Goal: Task Accomplishment & Management: Manage account settings

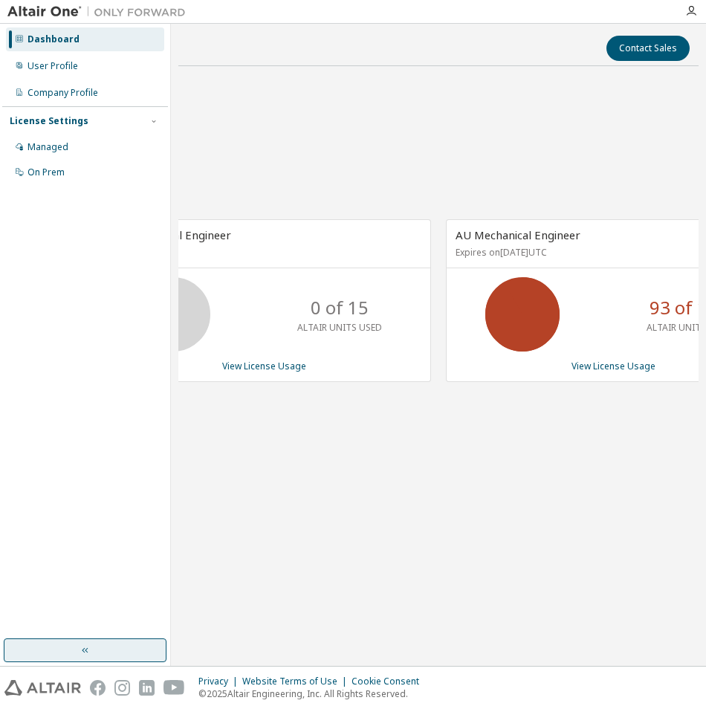
click at [115, 650] on button "button" at bounding box center [85, 650] width 163 height 24
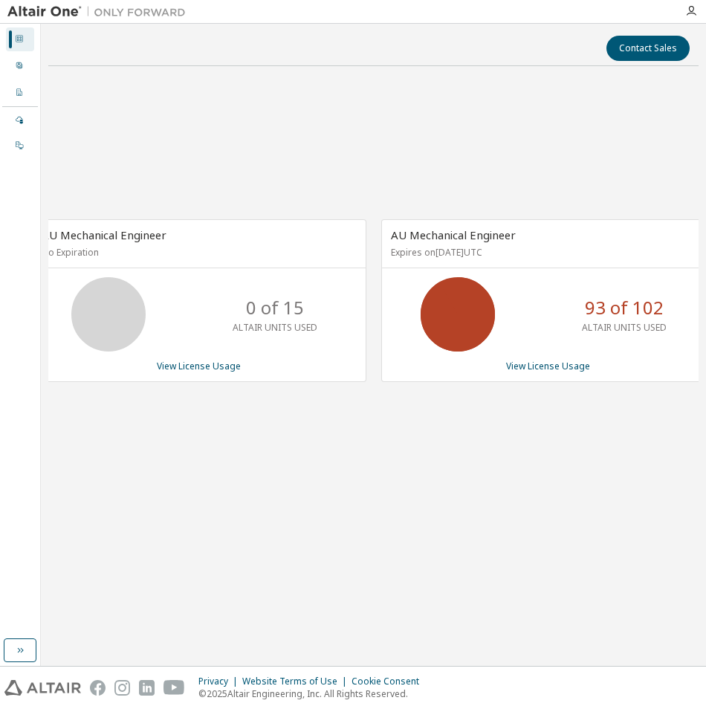
click at [556, 374] on div "AU Mechanical Engineer Expires on [DATE] UTC 93 of 102 ALTAIR UNITS USED View L…" at bounding box center [548, 300] width 334 height 163
click at [556, 371] on link "View License Usage" at bounding box center [548, 366] width 84 height 13
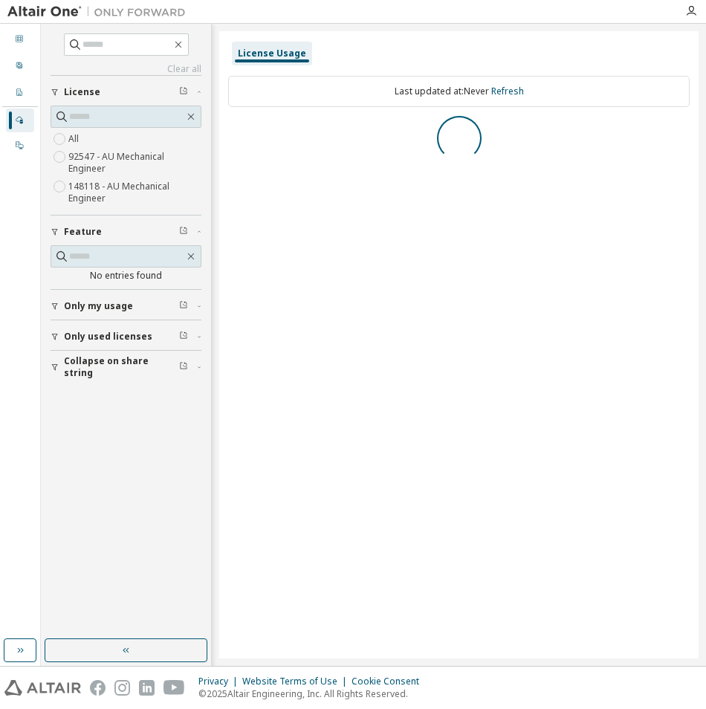
click at [104, 337] on span "Only used licenses" at bounding box center [108, 337] width 88 height 12
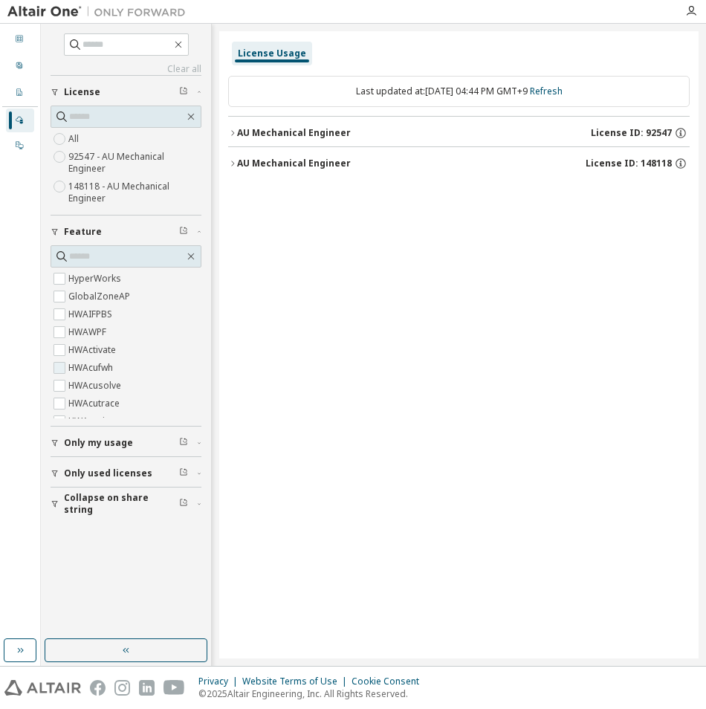
click at [72, 363] on label "HWAcufwh" at bounding box center [92, 368] width 48 height 18
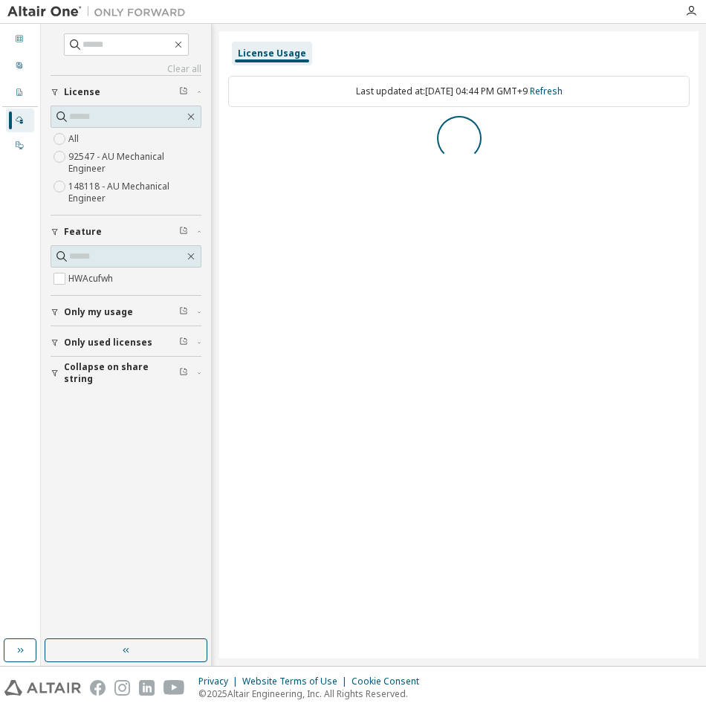
click at [103, 348] on button "Only used licenses" at bounding box center [126, 342] width 151 height 33
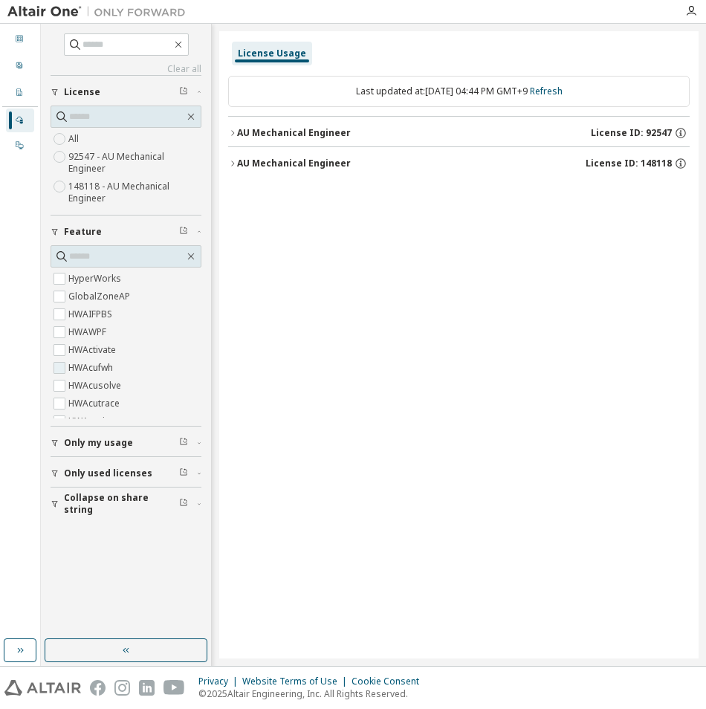
click at [74, 366] on label "HWAcufwh" at bounding box center [92, 368] width 48 height 18
click at [74, 368] on label "HWAcufwh" at bounding box center [92, 368] width 48 height 18
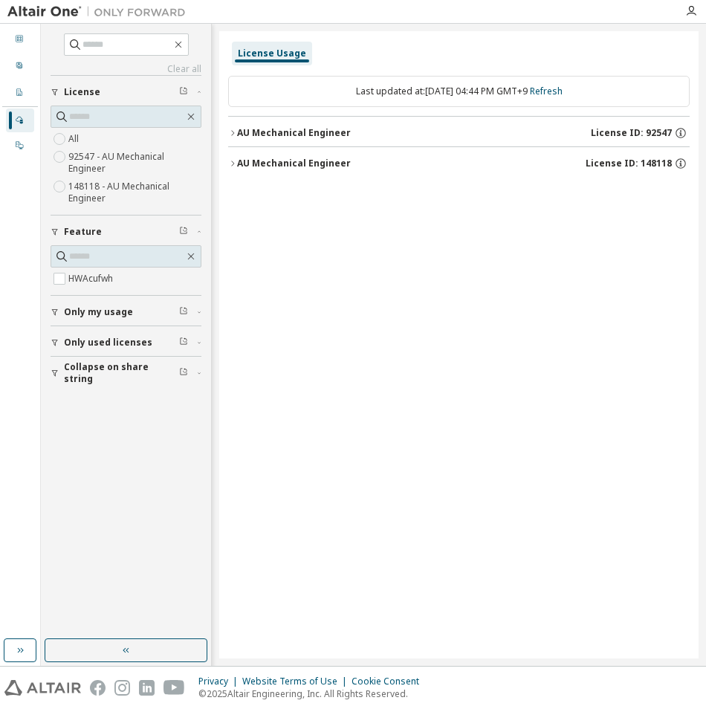
click at [112, 462] on div "Clear all Collapse on share string Only used licenses Only my usage Feature HWA…" at bounding box center [126, 331] width 166 height 611
click at [114, 346] on span "Only used licenses" at bounding box center [108, 343] width 88 height 12
click at [188, 258] on icon "button" at bounding box center [191, 256] width 12 height 12
click at [189, 257] on icon "button" at bounding box center [191, 256] width 12 height 12
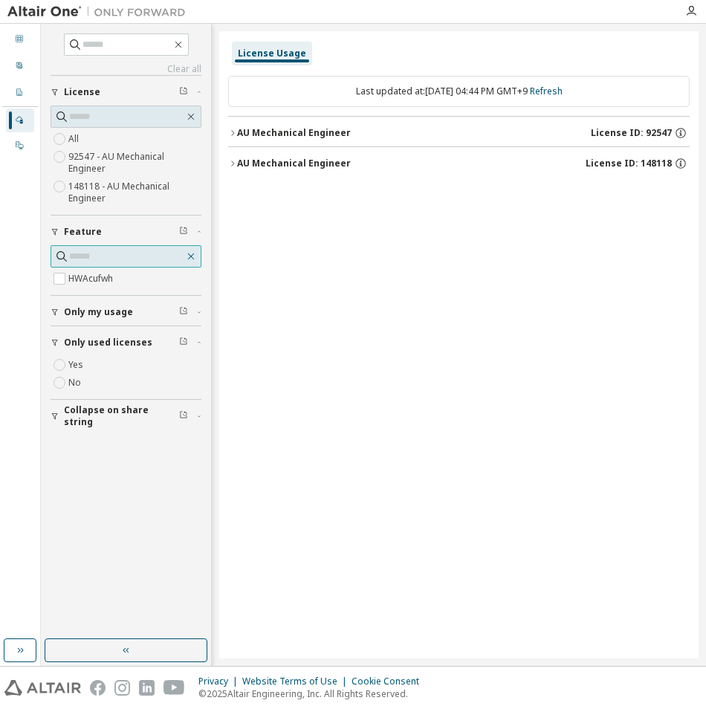
click at [189, 257] on icon "button" at bounding box center [191, 256] width 12 height 12
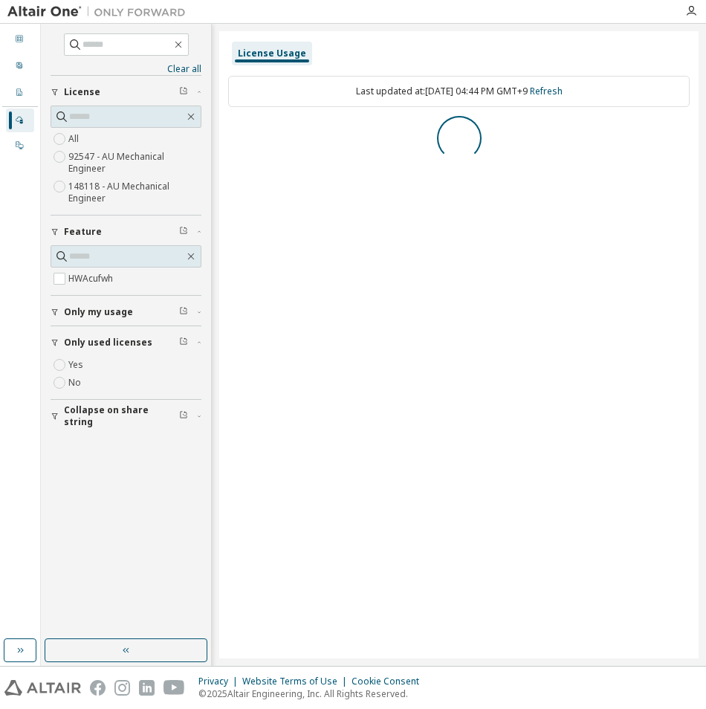
click at [108, 416] on span "Collapse on share string" at bounding box center [121, 416] width 115 height 24
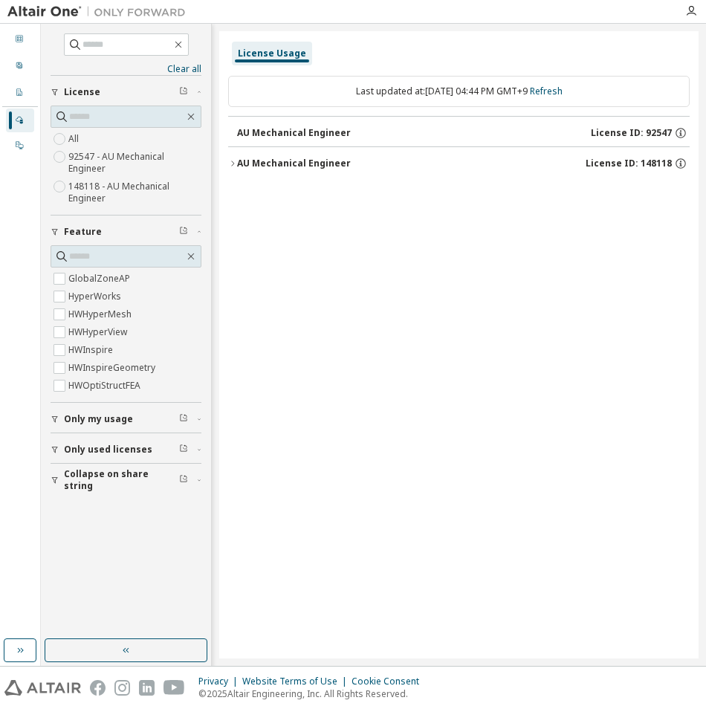
click at [94, 485] on span "Collapse on share string" at bounding box center [121, 480] width 115 height 24
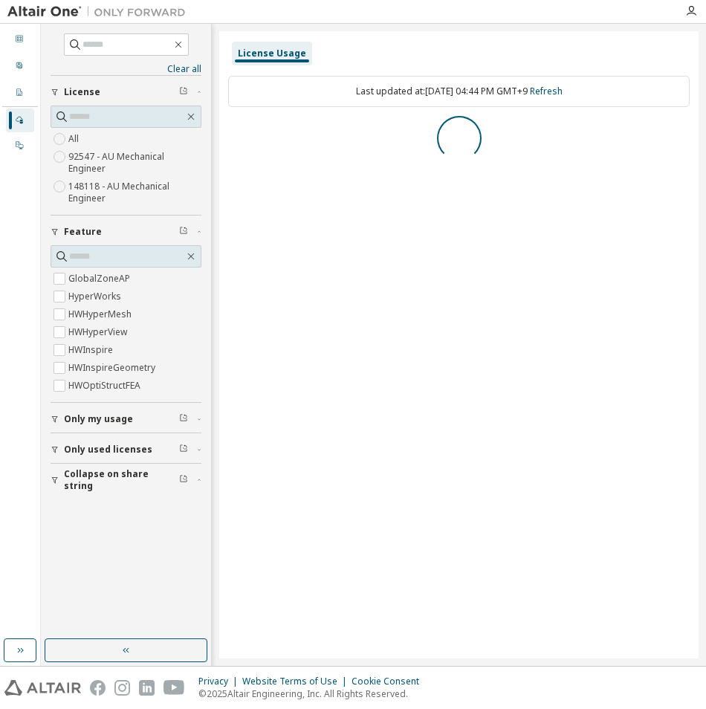
click at [108, 451] on span "Only used licenses" at bounding box center [108, 450] width 88 height 12
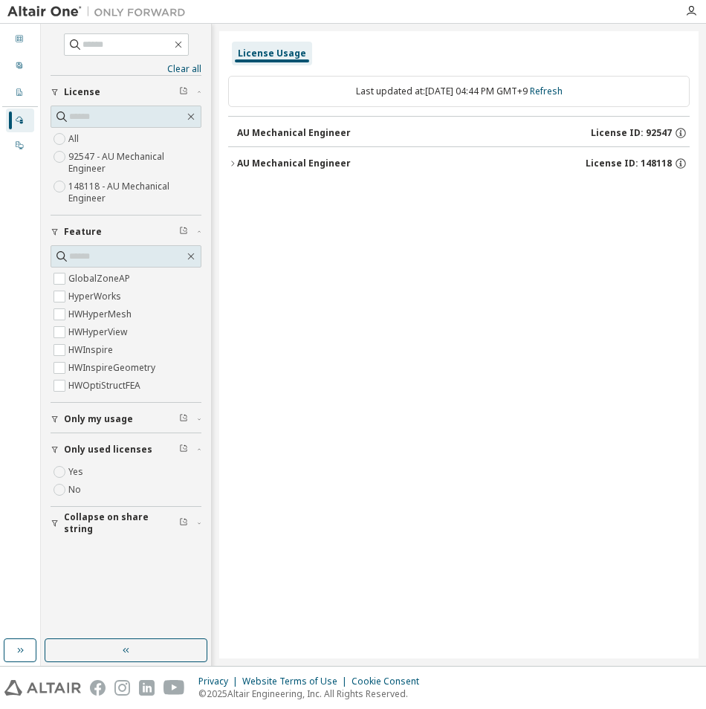
click at [111, 424] on span "Only my usage" at bounding box center [98, 419] width 69 height 12
click at [253, 244] on div "License Usage Last updated at: [DATE] 04:44 PM GMT+9 Refresh AU Mechanical Engi…" at bounding box center [458, 344] width 479 height 627
click at [230, 163] on icon "button" at bounding box center [232, 163] width 9 height 9
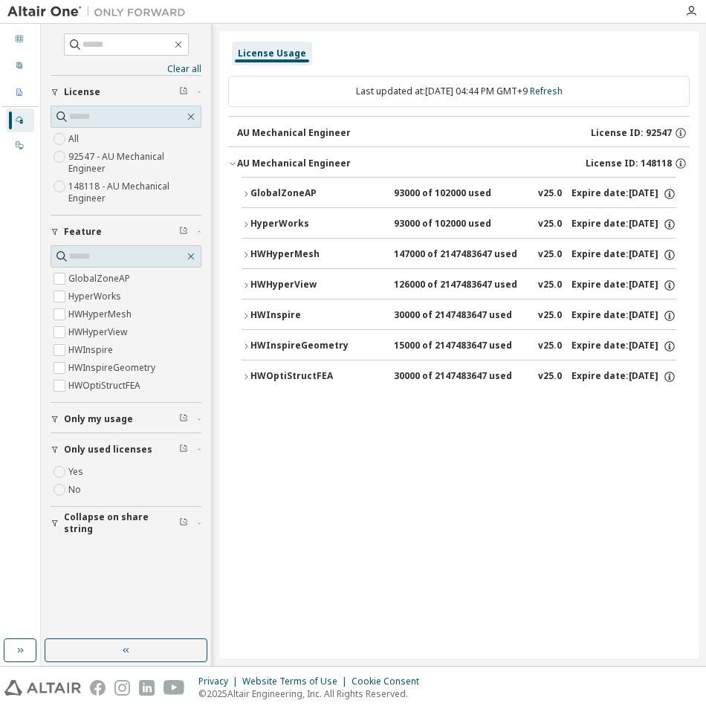
click at [246, 199] on button "GlobalZoneAP 93000 of 102000 used v25.0 Expire date: [DATE]" at bounding box center [458, 194] width 435 height 33
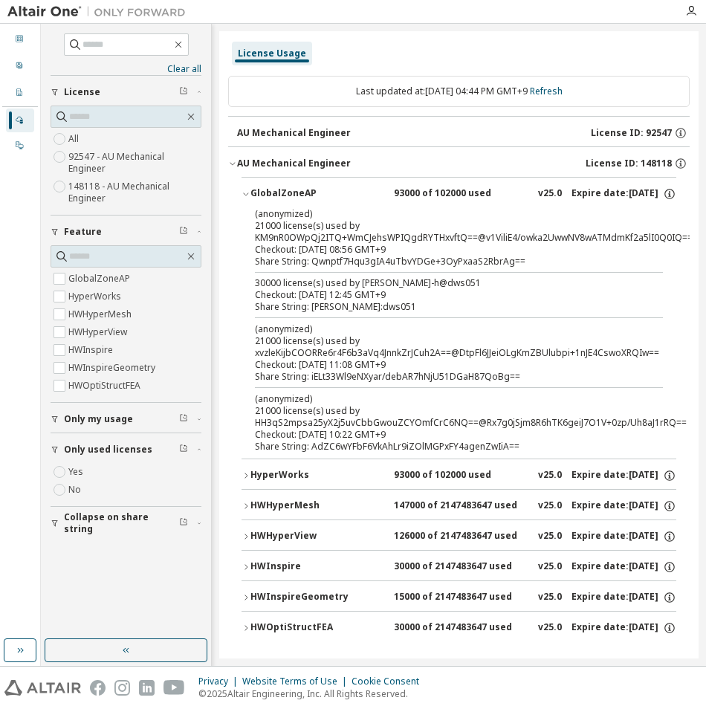
click at [247, 198] on icon "button" at bounding box center [245, 193] width 9 height 9
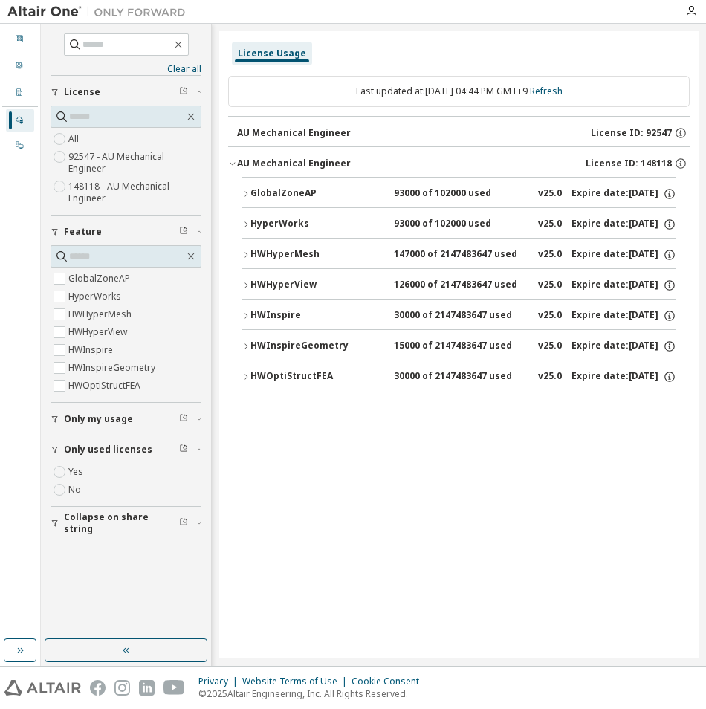
click at [247, 219] on button "HyperWorks 93000 of 102000 used v25.0 Expire date: [DATE]" at bounding box center [458, 224] width 435 height 33
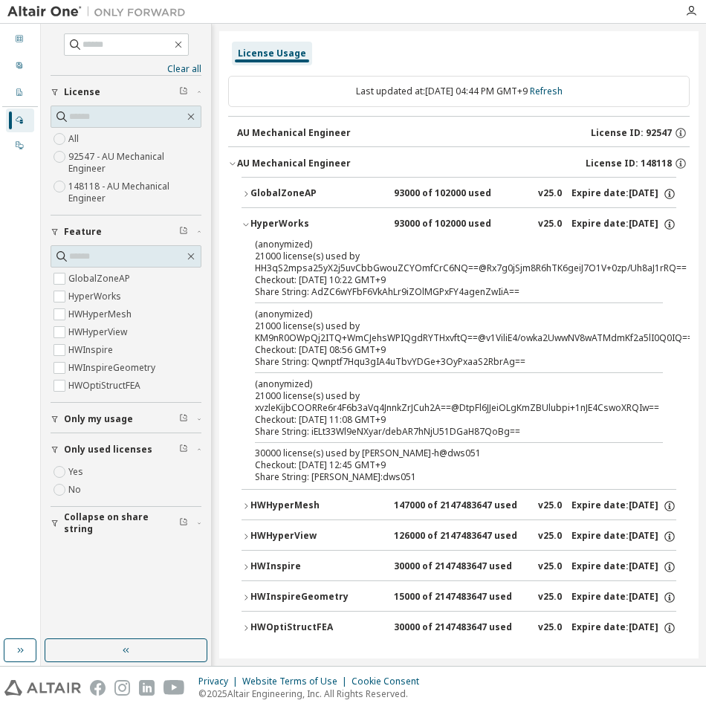
click at [247, 219] on button "HyperWorks 93000 of 102000 used v25.0 Expire date: [DATE]" at bounding box center [458, 224] width 435 height 33
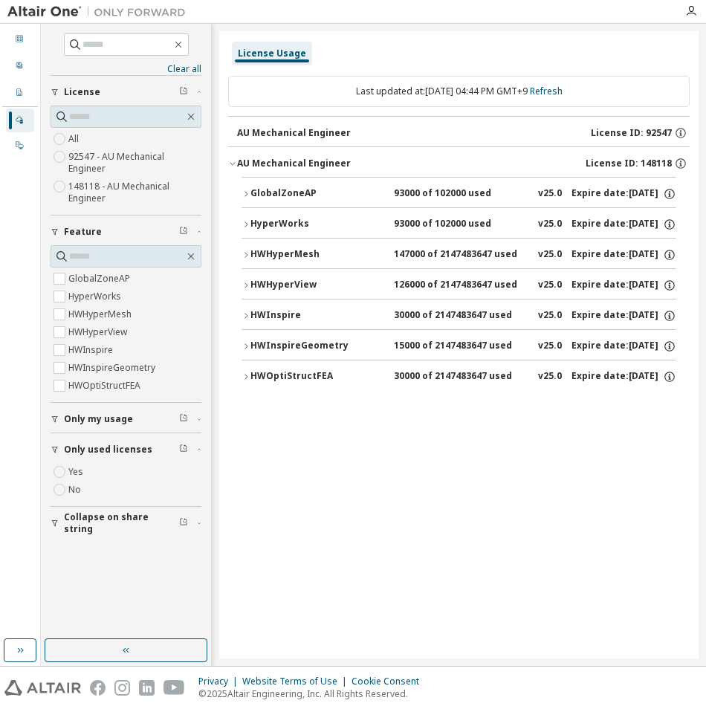
click at [244, 314] on icon "button" at bounding box center [245, 315] width 9 height 9
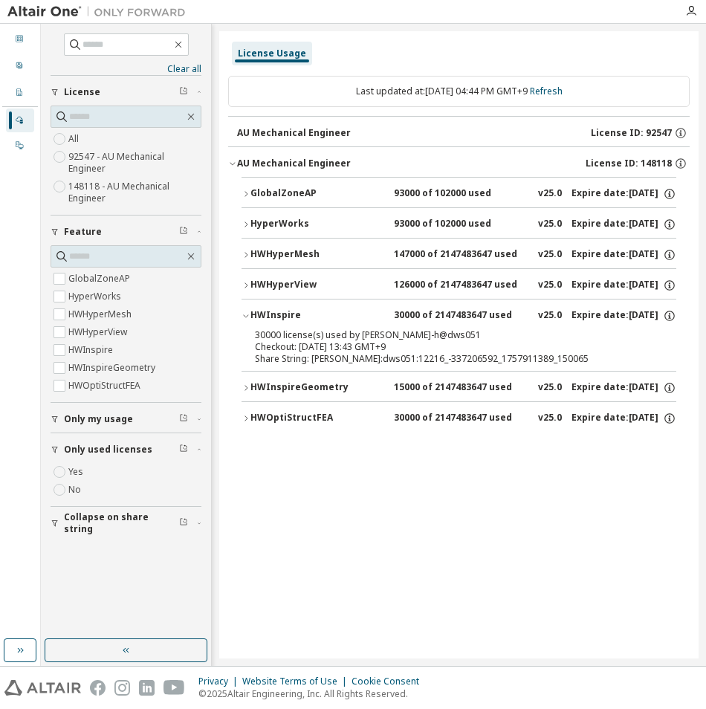
click at [244, 314] on icon "button" at bounding box center [245, 315] width 9 height 9
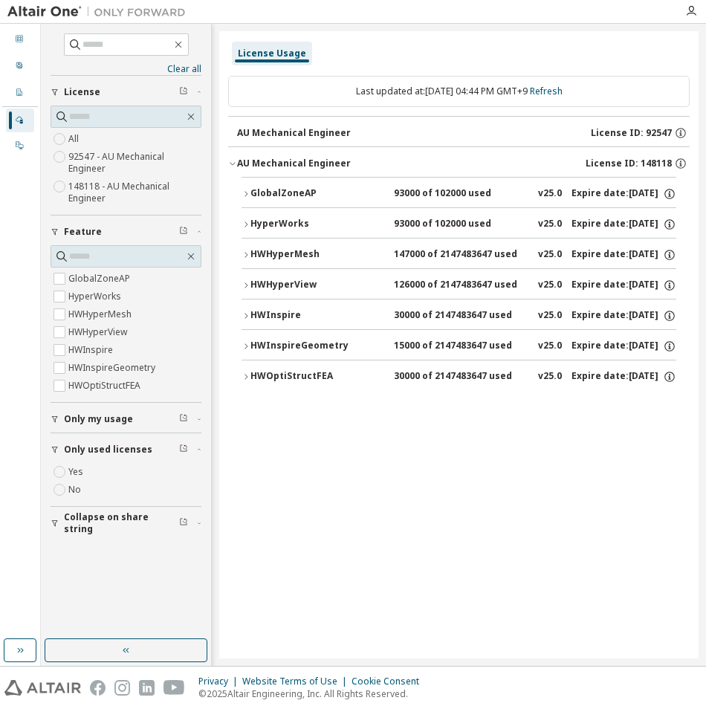
click at [282, 437] on div "License Usage Last updated at: [DATE] 04:44 PM GMT+9 Refresh AU Mechanical Engi…" at bounding box center [458, 344] width 479 height 627
